Goal: Find contact information: Find contact information

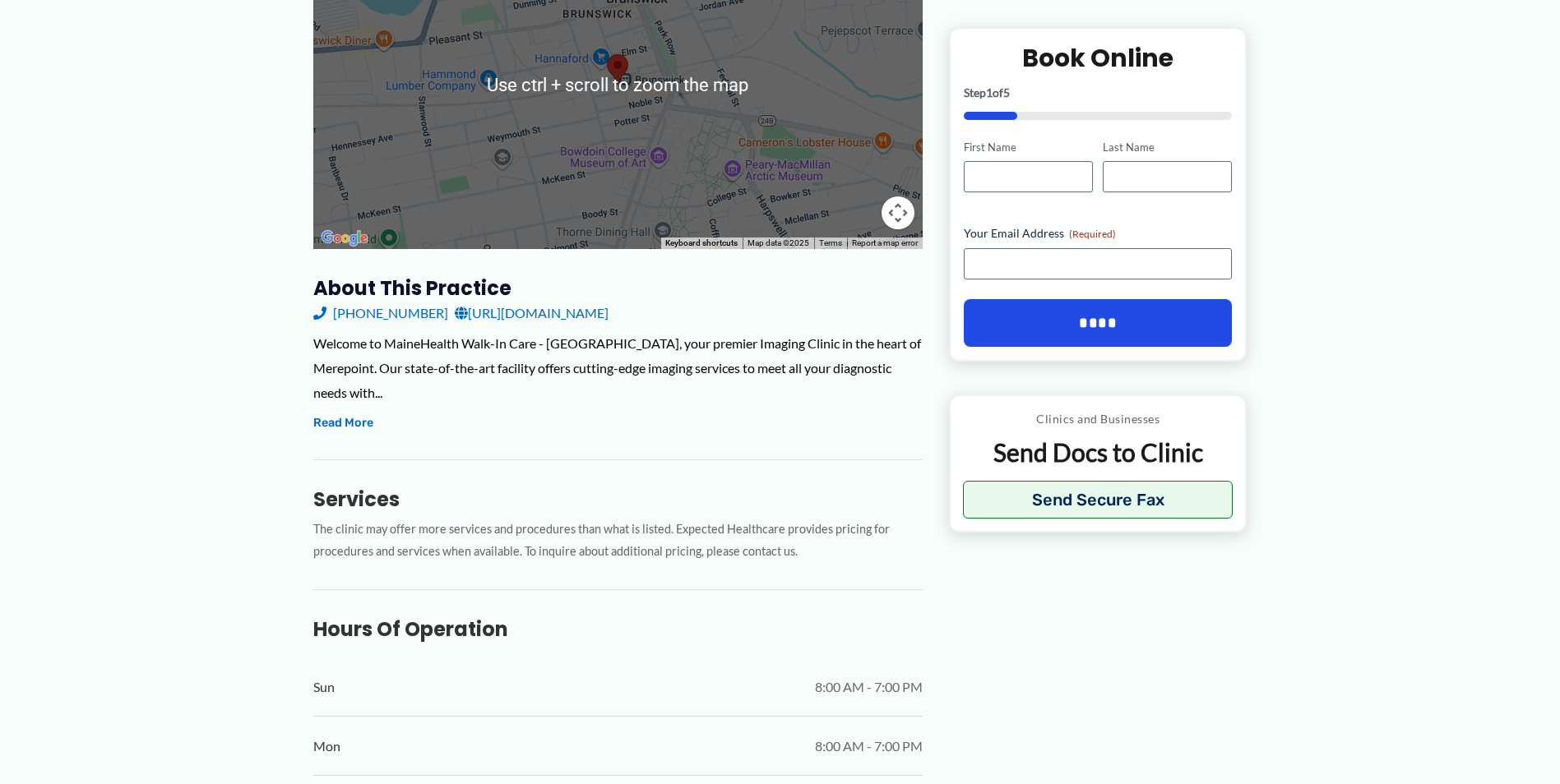
scroll to position [329, 0]
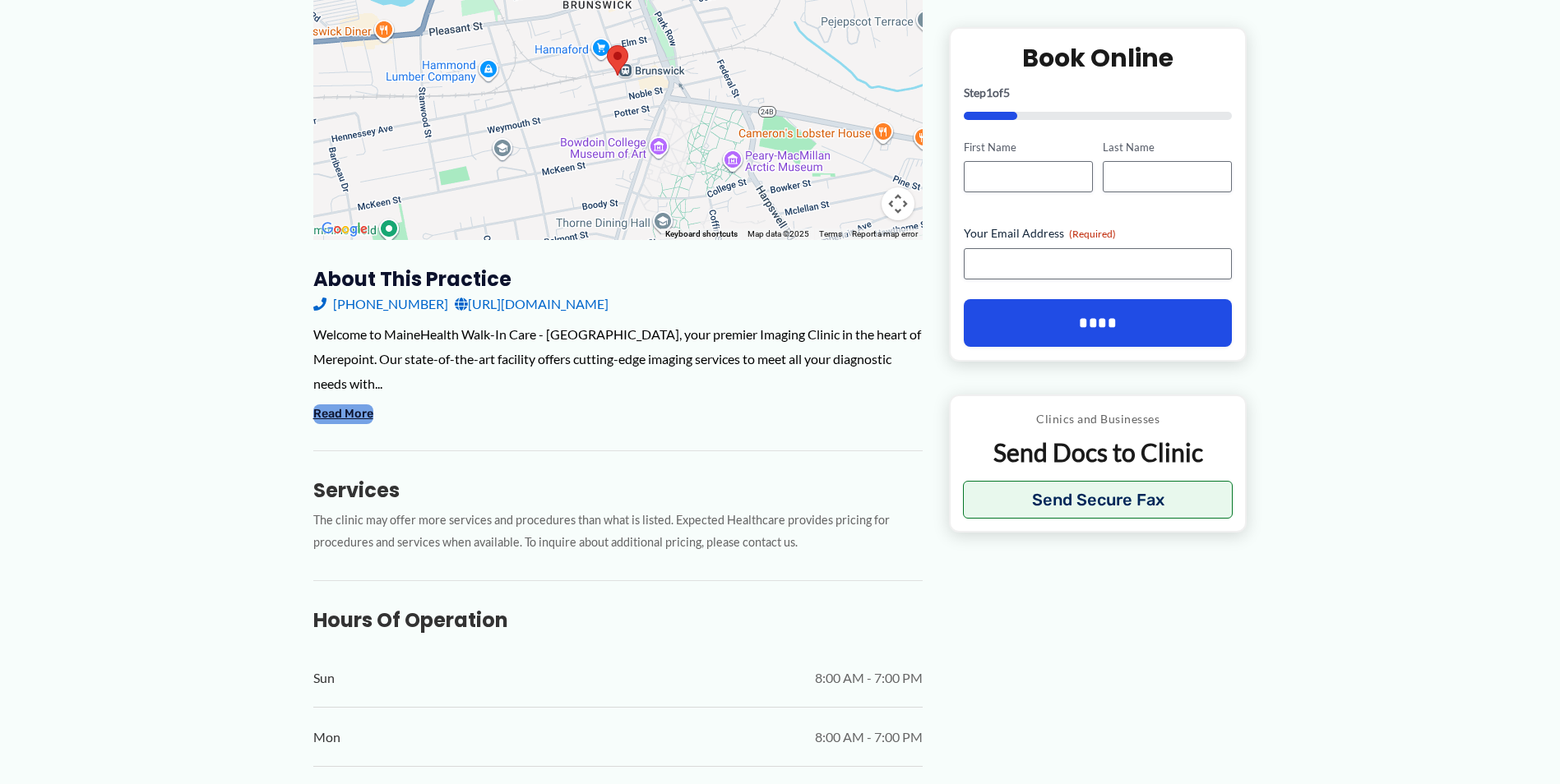
click at [339, 404] on button "Read More" at bounding box center [343, 413] width 60 height 20
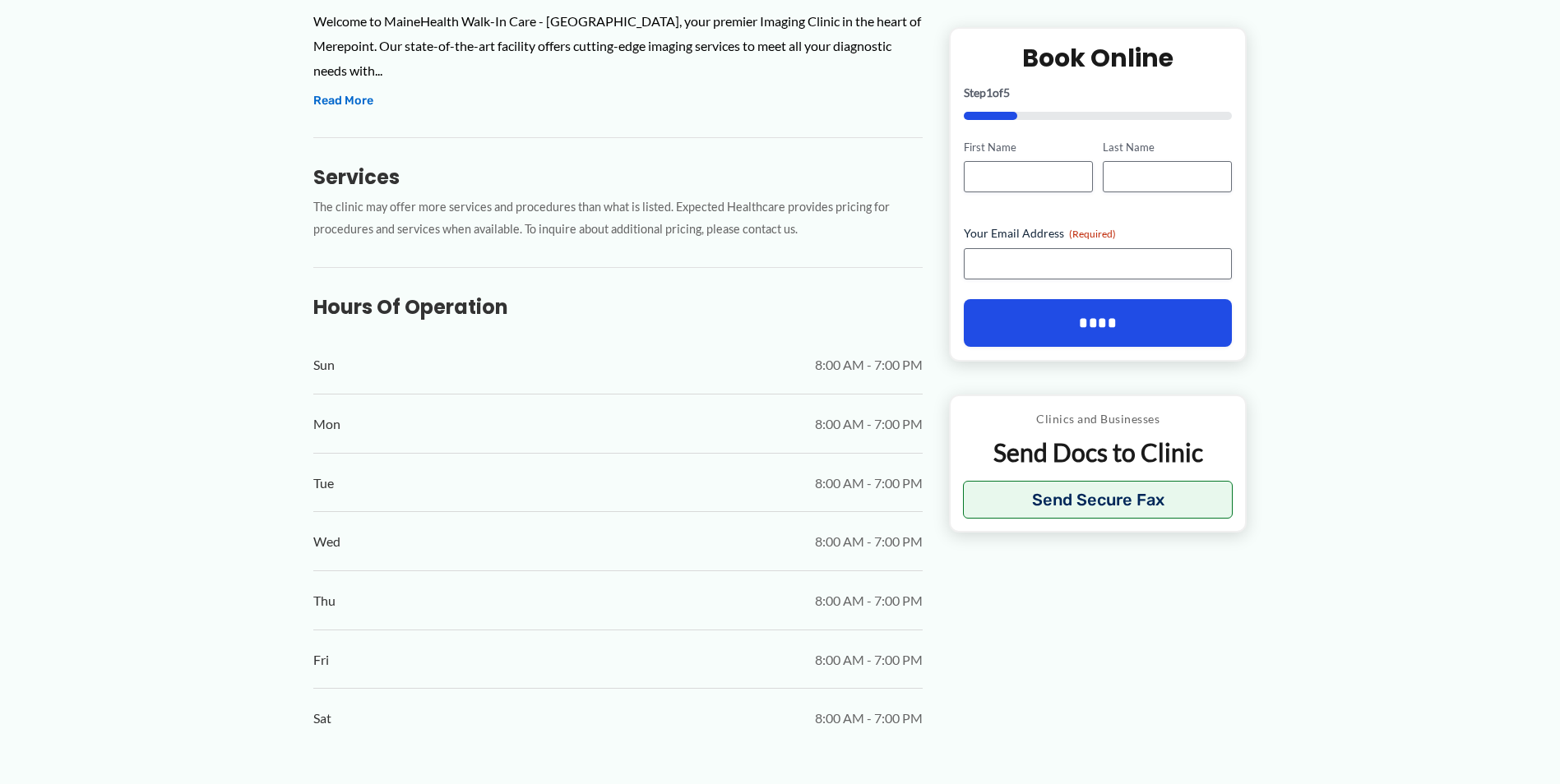
scroll to position [493, 0]
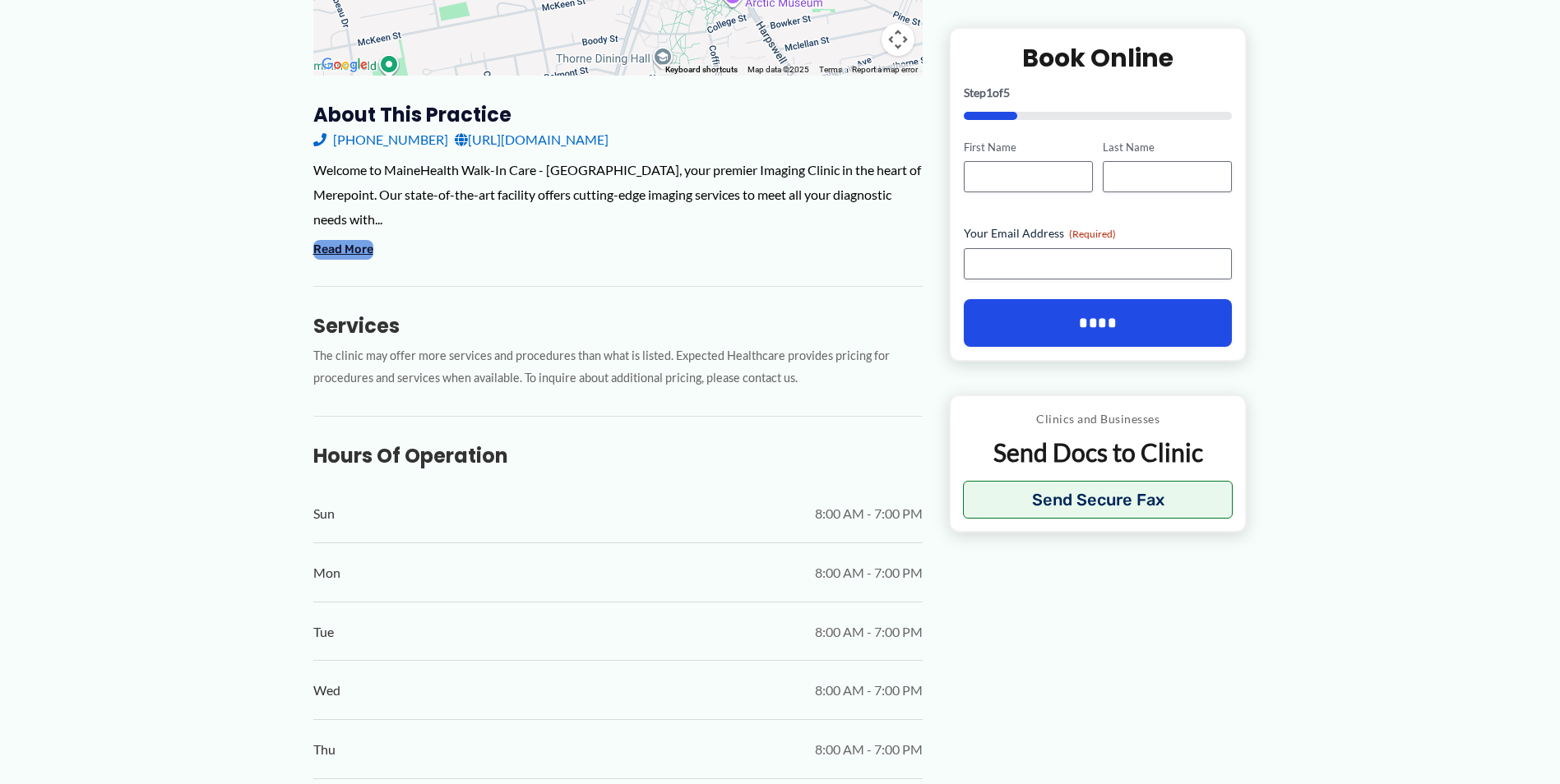
click at [315, 240] on button "Read More" at bounding box center [343, 249] width 60 height 20
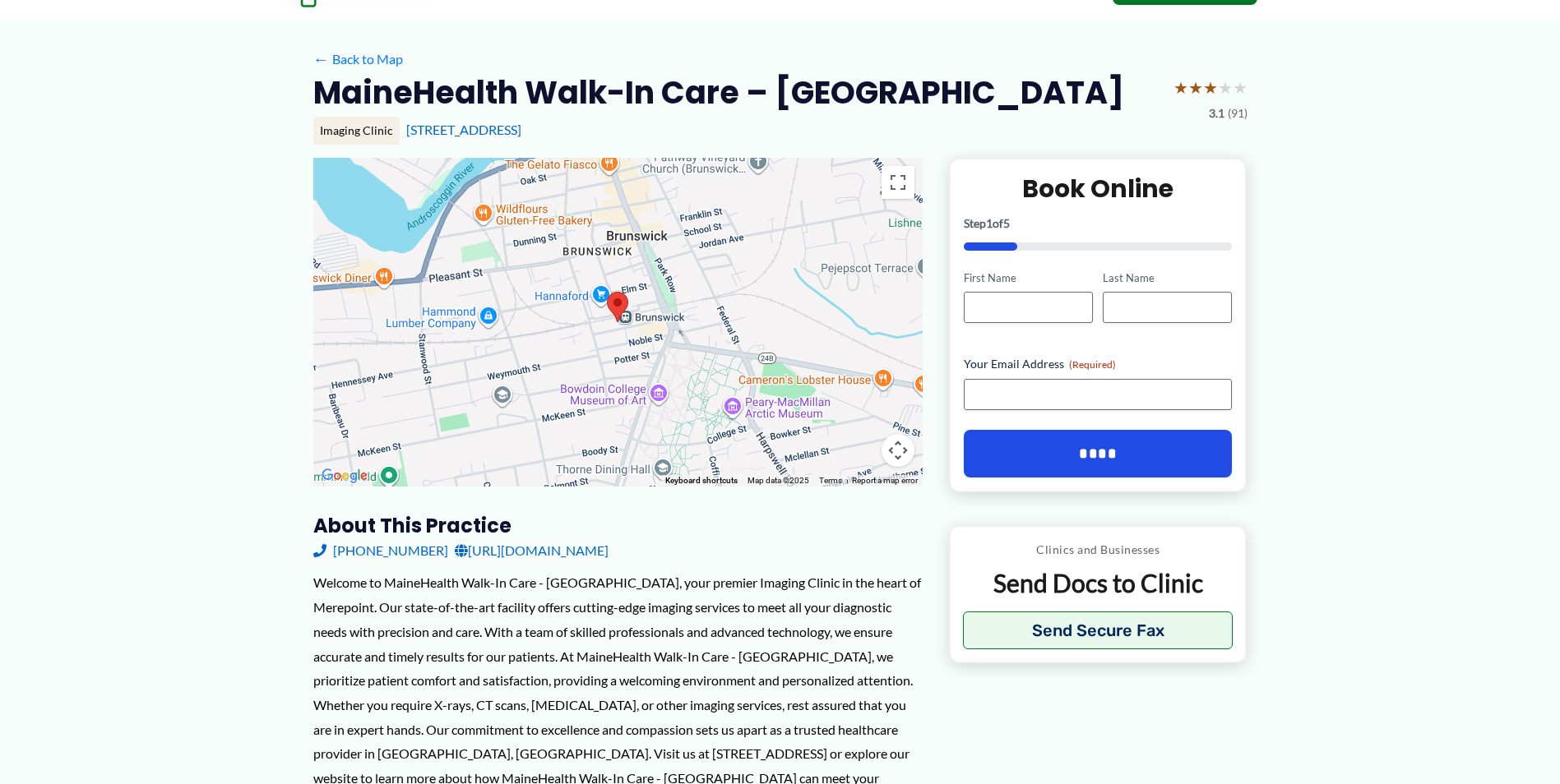
scroll to position [0, 0]
